Goal: Task Accomplishment & Management: Use online tool/utility

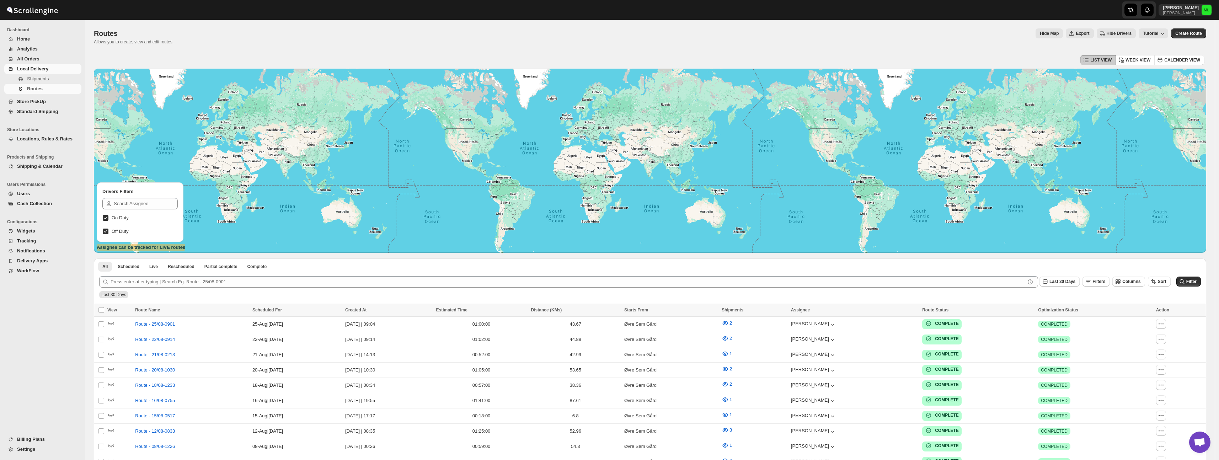
click at [27, 109] on span "Standard Shipping" at bounding box center [37, 111] width 41 height 5
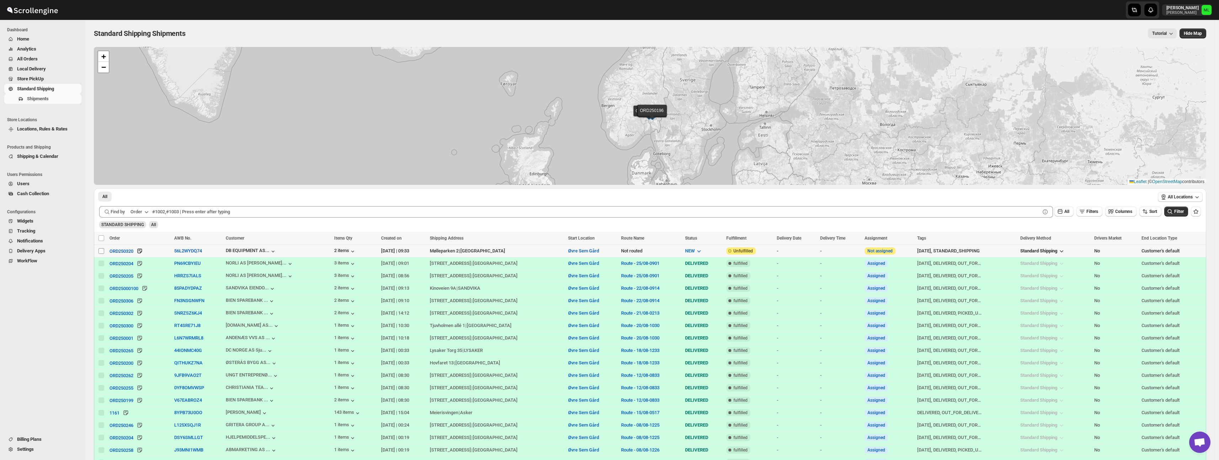
click at [101, 250] on input "Select shipment" at bounding box center [101, 251] width 6 height 6
checkbox input "true"
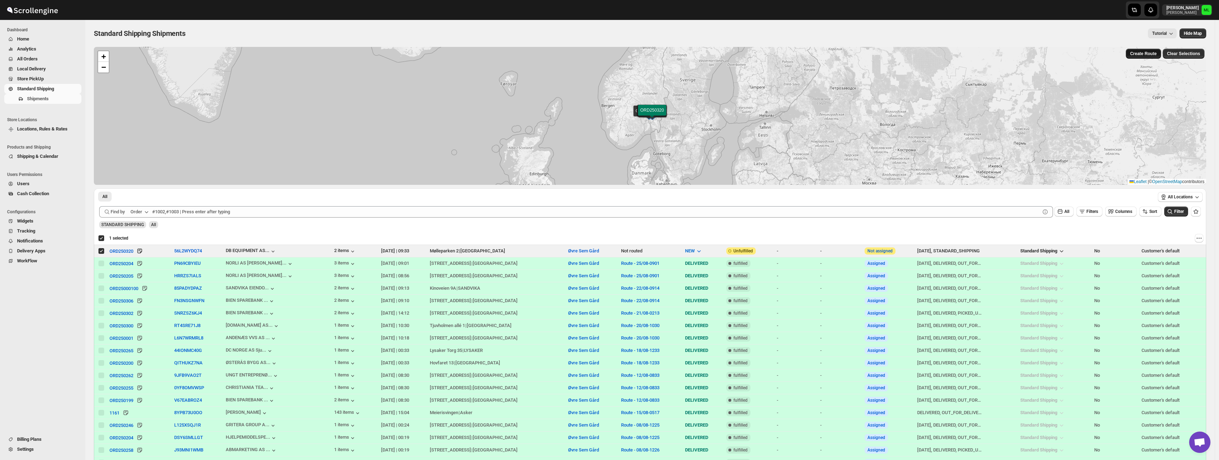
click at [1138, 56] on span "Create Route" at bounding box center [1143, 54] width 27 height 6
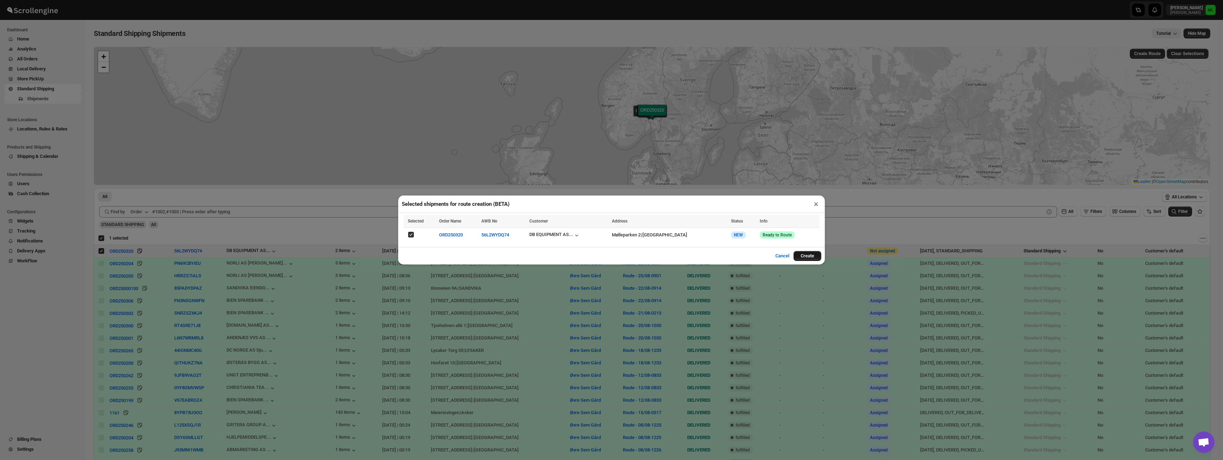
click at [809, 255] on button "Create" at bounding box center [807, 256] width 28 height 10
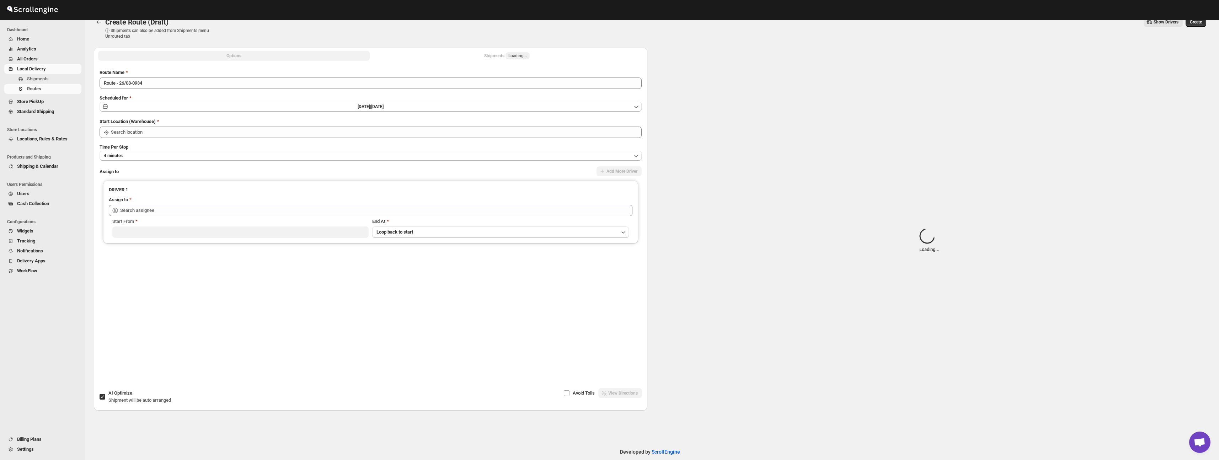
scroll to position [12, 0]
type input "Øvre Sem Gård"
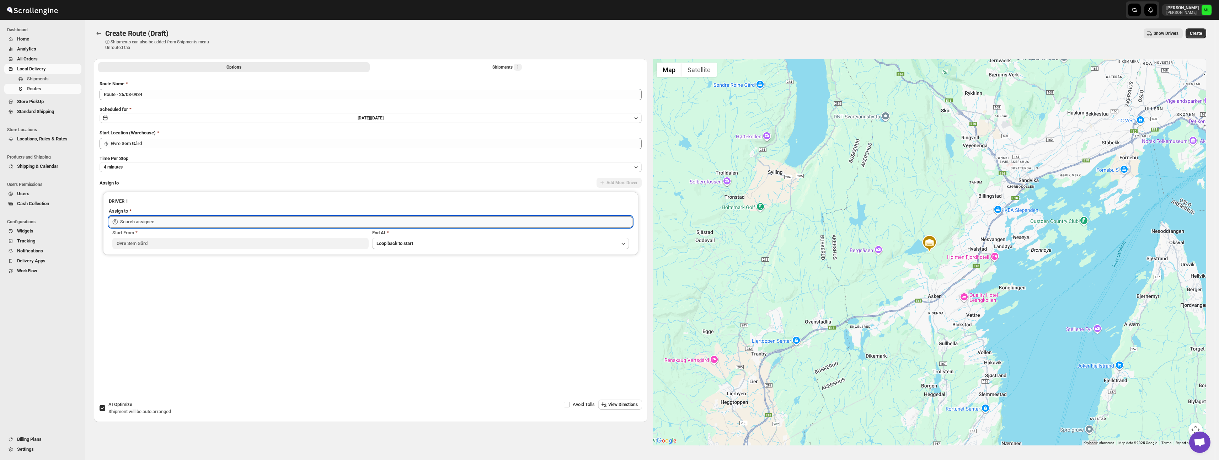
click at [243, 221] on input "text" at bounding box center [376, 221] width 512 height 11
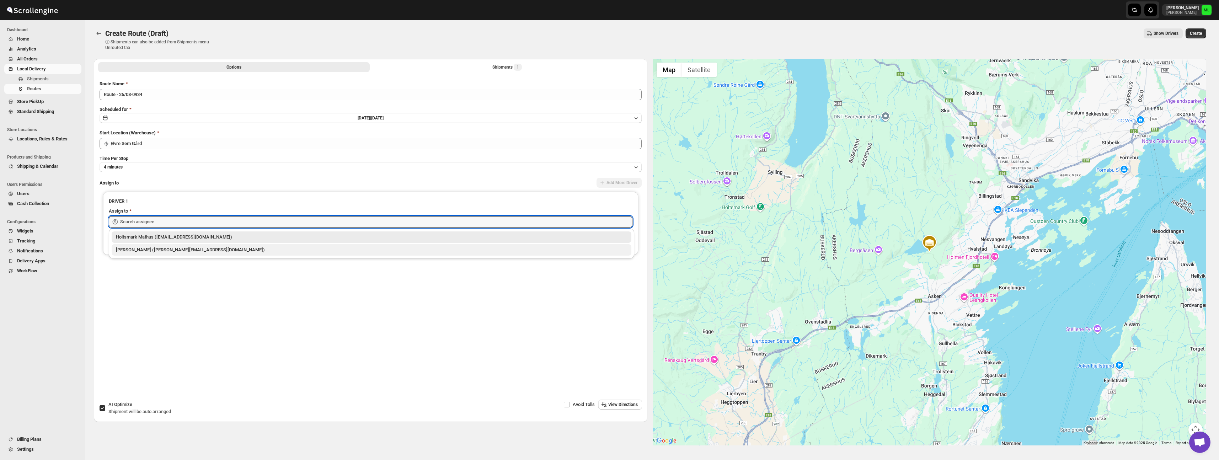
click at [245, 247] on div "[PERSON_NAME] ([PERSON_NAME][EMAIL_ADDRESS][DOMAIN_NAME])" at bounding box center [371, 249] width 511 height 7
type input "[PERSON_NAME] ([PERSON_NAME][EMAIL_ADDRESS][DOMAIN_NAME])"
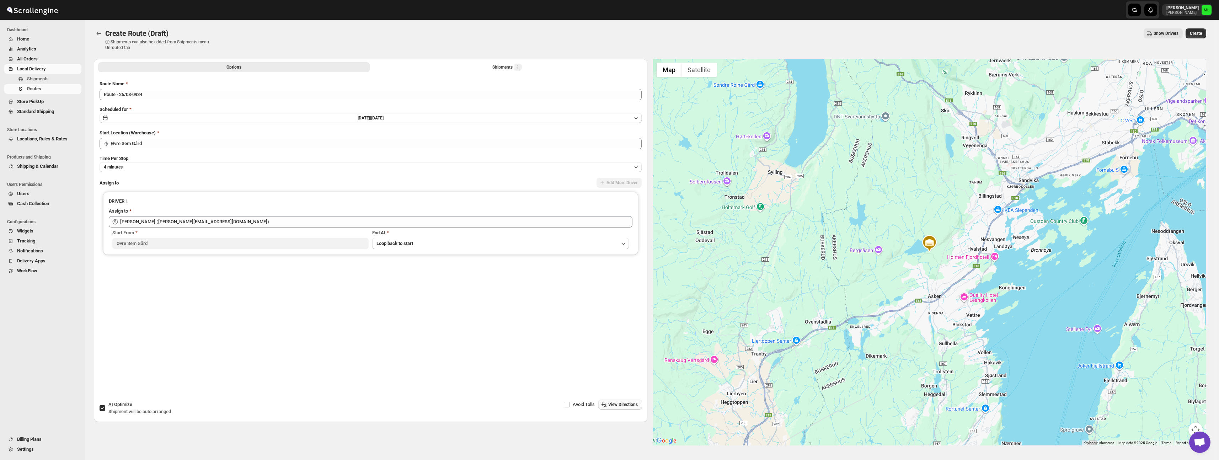
click at [611, 404] on span "View Directions" at bounding box center [623, 405] width 30 height 6
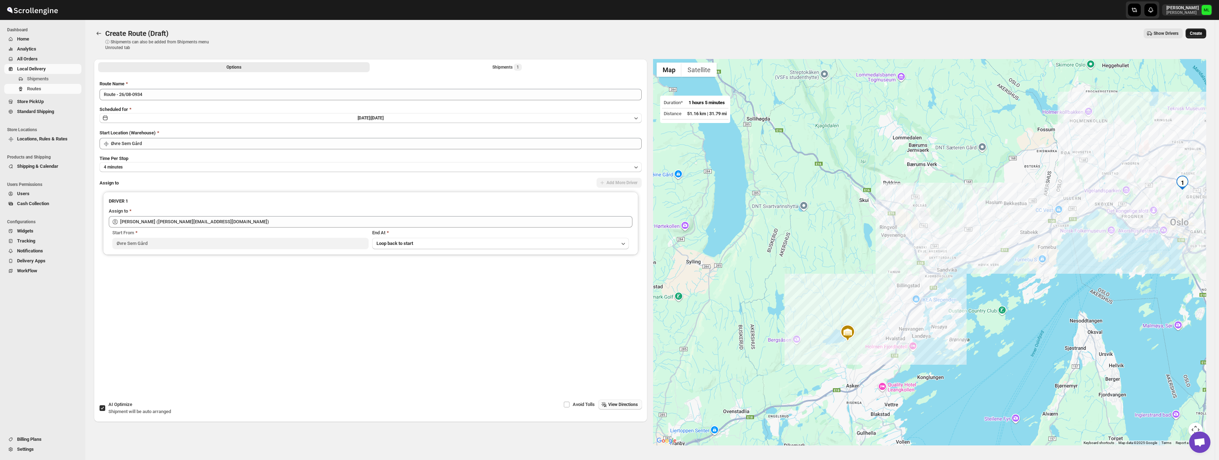
click at [1200, 29] on button "Create" at bounding box center [1196, 33] width 21 height 10
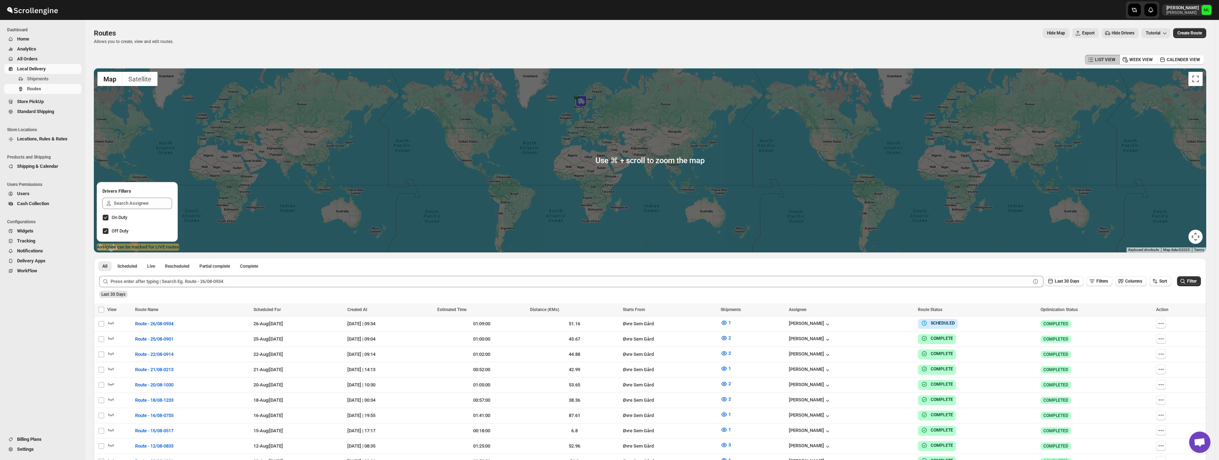
scroll to position [1, 0]
